Goal: Answer question/provide support

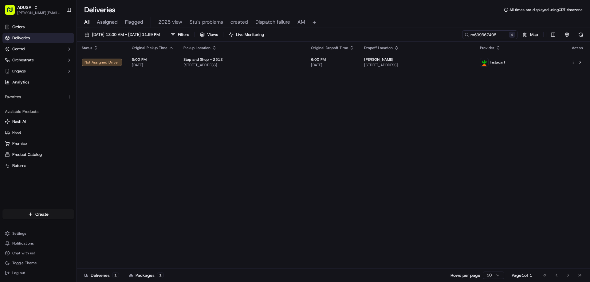
click at [512, 33] on button at bounding box center [512, 35] width 6 height 6
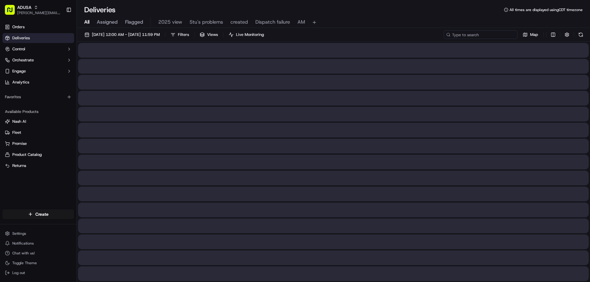
paste input "m715578723"
click at [461, 36] on input "m715578723" at bounding box center [481, 34] width 74 height 9
click at [459, 36] on input "m715578723" at bounding box center [481, 34] width 74 height 9
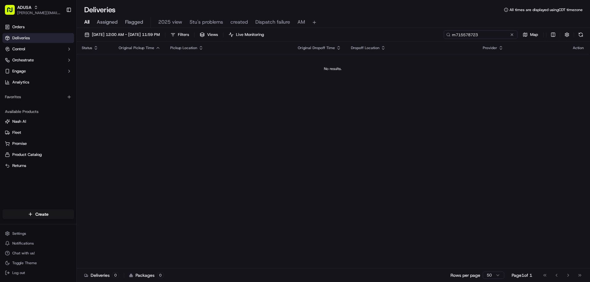
click at [457, 37] on input "m715578723" at bounding box center [481, 34] width 74 height 9
type input "m715578723"
click at [512, 33] on button at bounding box center [512, 35] width 6 height 6
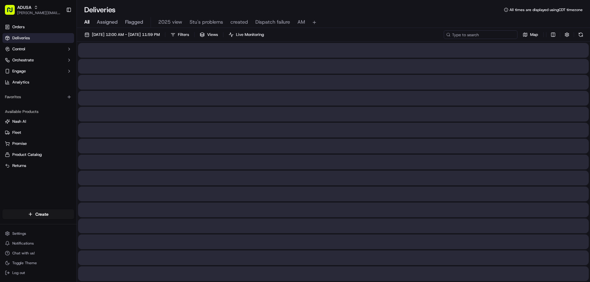
paste input "m715945947"
click at [456, 37] on input "m715945947" at bounding box center [481, 34] width 74 height 9
type input "m715945947"
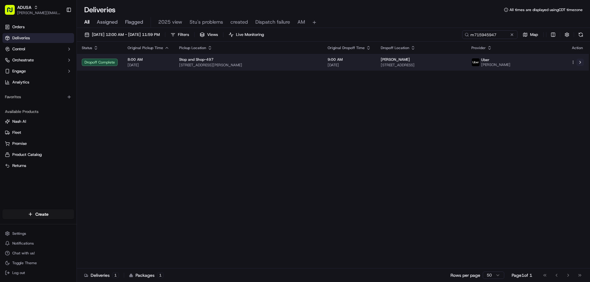
click at [580, 62] on button at bounding box center [579, 62] width 7 height 7
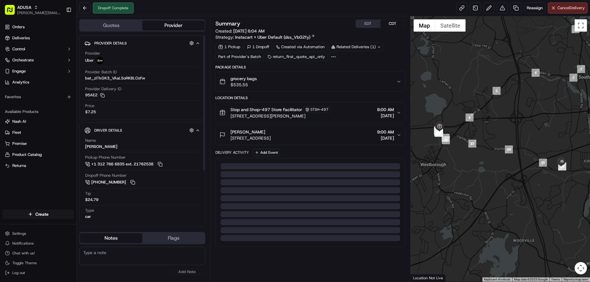
click at [117, 252] on textarea at bounding box center [142, 256] width 126 height 18
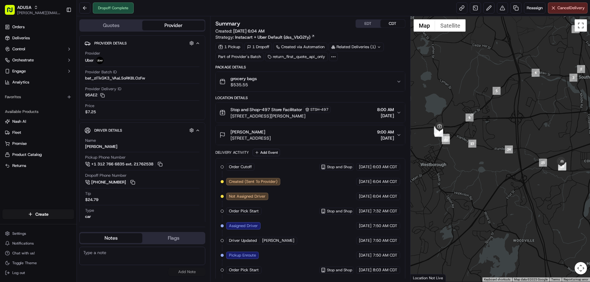
paste textarea "Delivered to wrong address"
type textarea "Delivered to wrong address"
click at [192, 275] on button "Add Note" at bounding box center [186, 272] width 37 height 9
